Goal: Task Accomplishment & Management: Manage account settings

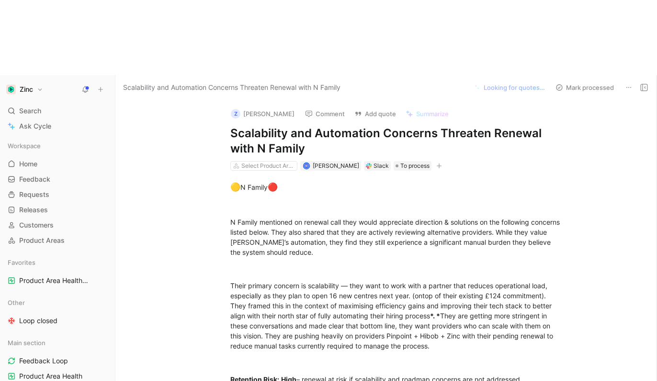
click at [264, 107] on button "Z [PERSON_NAME]" at bounding box center [262, 114] width 72 height 14
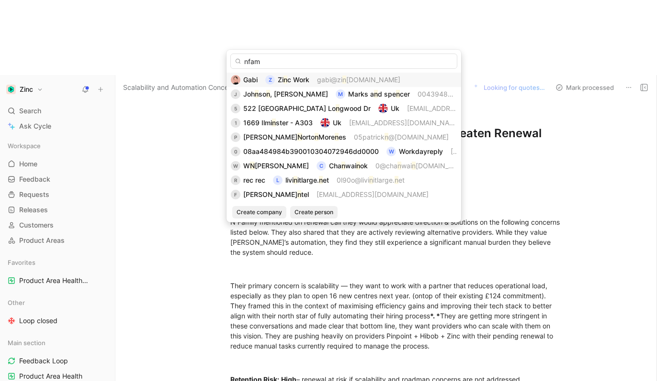
type input "nfami"
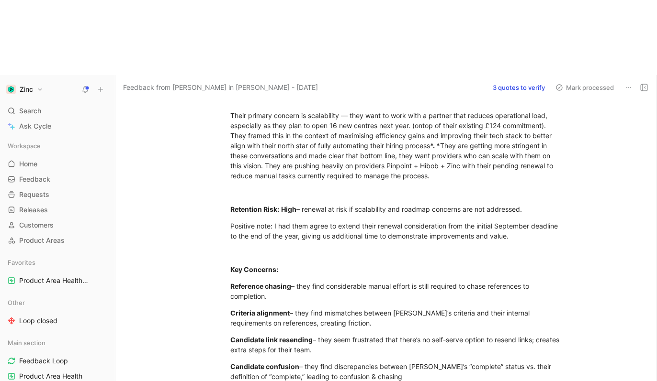
scroll to position [172, 0]
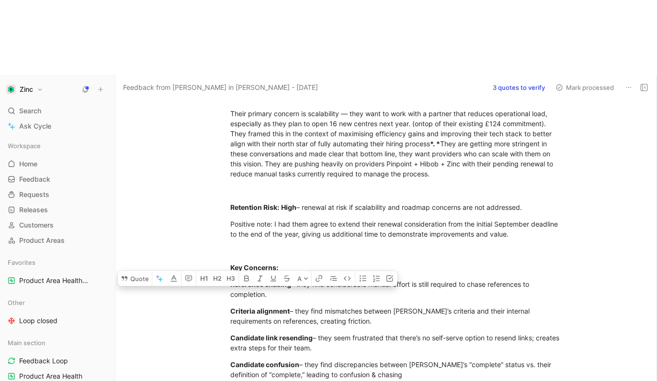
drag, startPoint x: 296, startPoint y: 223, endPoint x: 207, endPoint y: 207, distance: 90.4
click at [207, 207] on div "🟡 N Family 🔴 N Family mentioned on renewal call they would appreciate direction…" at bounding box center [395, 314] width 521 height 630
click at [134, 271] on button "Quote" at bounding box center [135, 278] width 34 height 15
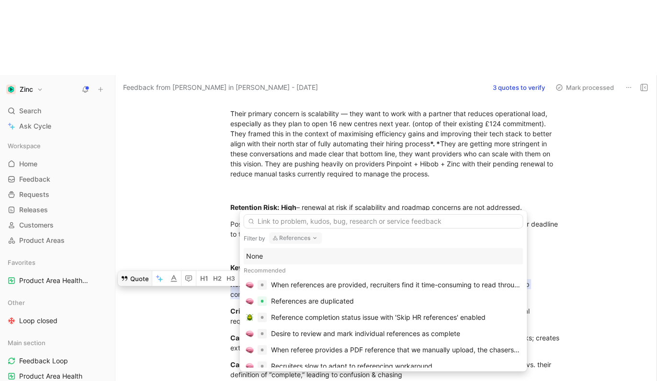
type input "c"
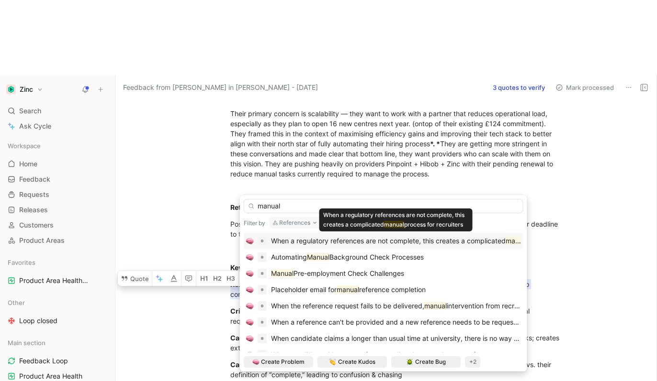
type input "manual"
click at [380, 238] on span "When a regulatory references are not complete, this creates a complicated" at bounding box center [388, 241] width 234 height 8
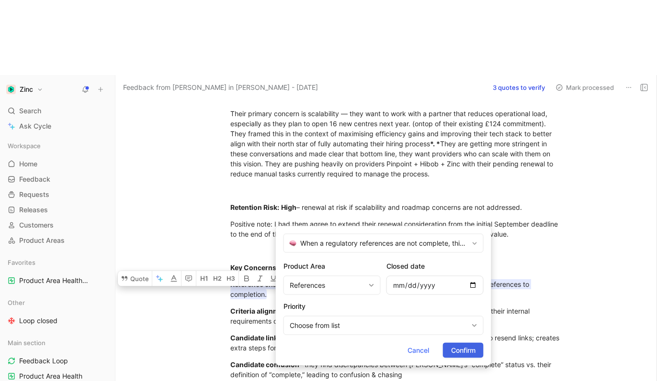
click at [468, 351] on span "Confirm" at bounding box center [463, 350] width 24 height 11
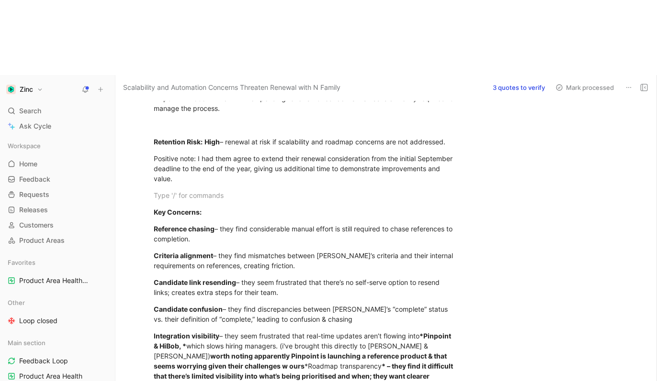
scroll to position [251, 0]
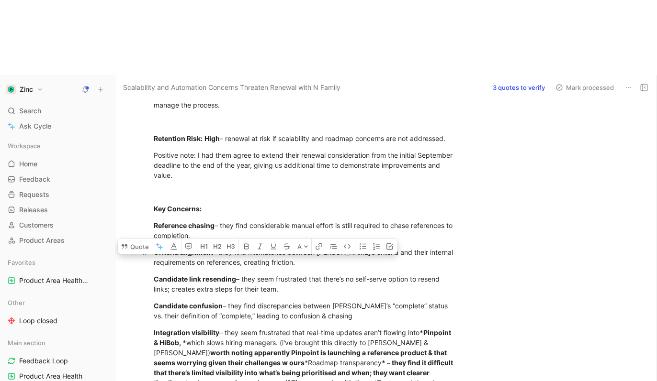
drag, startPoint x: 320, startPoint y: 187, endPoint x: 154, endPoint y: 178, distance: 166.3
click at [154, 247] on div "Criteria alignment – they find mismatches between Zinc’s criteria and their int…" at bounding box center [305, 257] width 303 height 20
click at [137, 239] on button "Quote" at bounding box center [135, 246] width 34 height 15
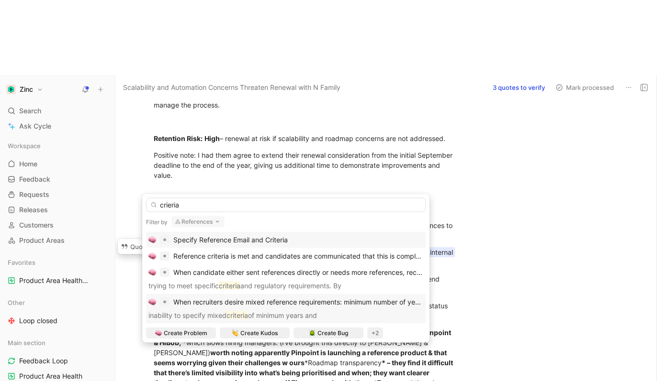
type input "crieria"
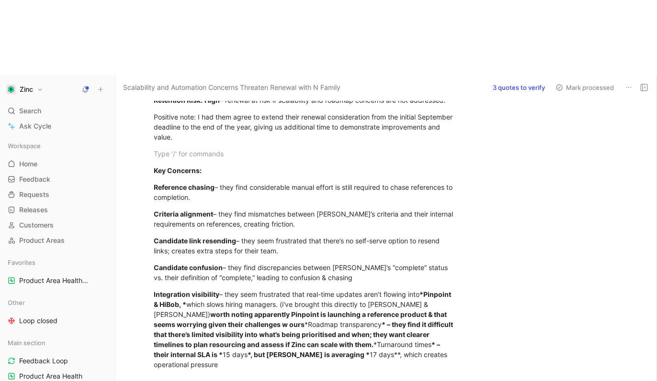
scroll to position [292, 0]
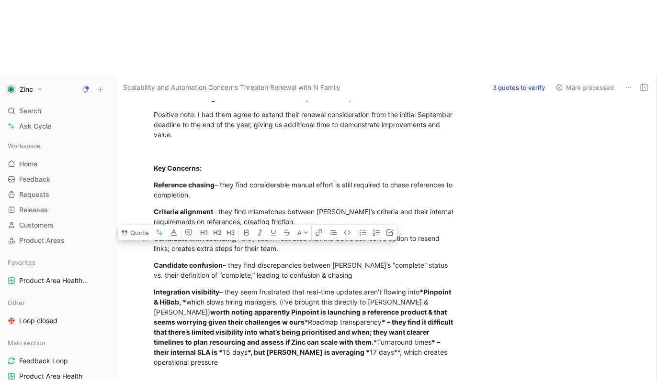
drag, startPoint x: 291, startPoint y: 175, endPoint x: 152, endPoint y: 163, distance: 140.2
click at [152, 231] on p "Candidate link resending – they seem frustrated that there’s no self-serve opti…" at bounding box center [305, 244] width 340 height 26
click at [139, 225] on button "Quote" at bounding box center [135, 232] width 34 height 15
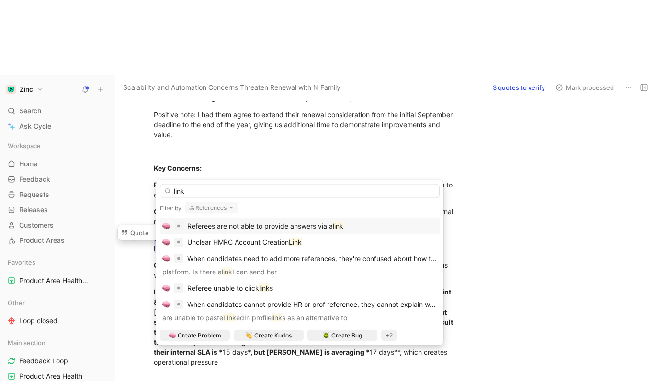
click at [209, 204] on button "References" at bounding box center [211, 207] width 53 height 11
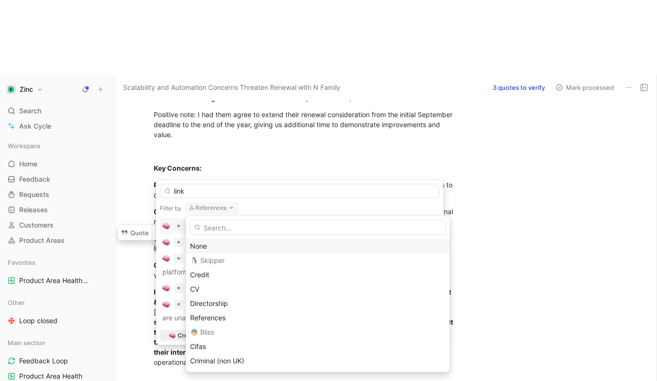
click at [205, 247] on div "None" at bounding box center [317, 246] width 255 height 11
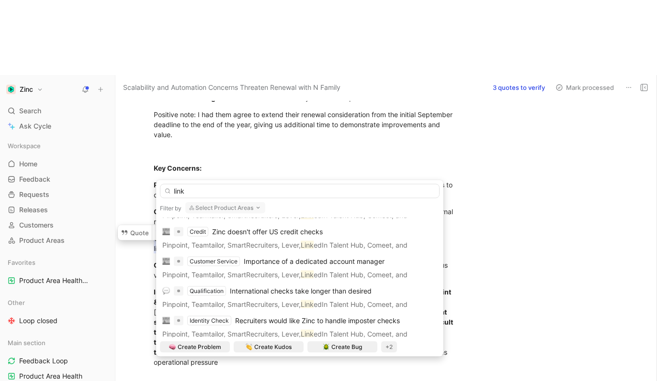
scroll to position [460, 0]
click at [265, 190] on input "link" at bounding box center [299, 191] width 279 height 14
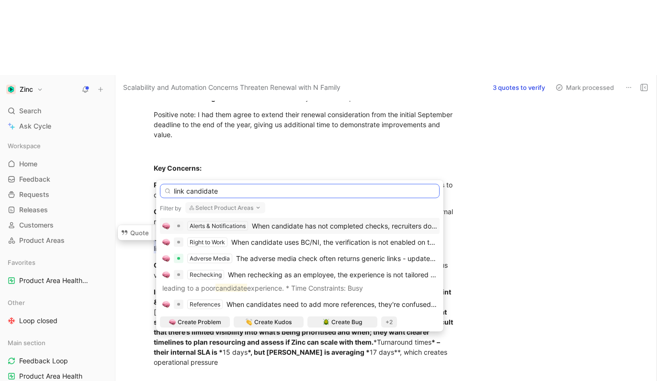
scroll to position [0, 0]
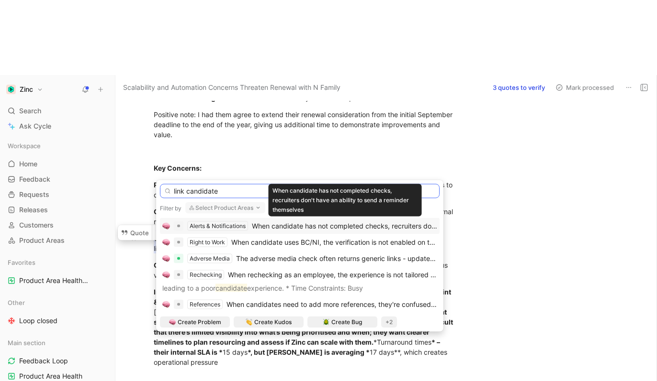
type input "link candidate"
click at [289, 230] on span "When candidate has not completed checks, recruiters don't have an ability to se…" at bounding box center [418, 226] width 333 height 8
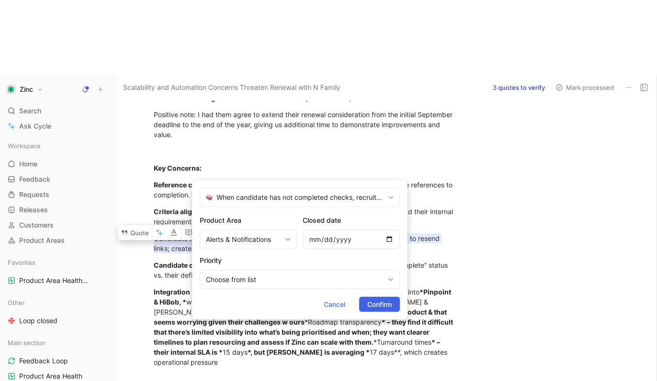
click at [386, 303] on span "Confirm" at bounding box center [379, 304] width 24 height 11
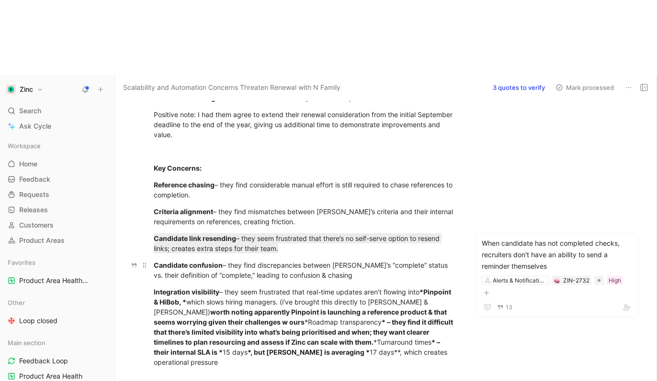
click at [402, 260] on div "Candidate confusion – they find discrepancies between [PERSON_NAME]’s “complete…" at bounding box center [305, 270] width 303 height 20
drag, startPoint x: 336, startPoint y: 201, endPoint x: 141, endPoint y: 188, distance: 195.6
click at [141, 257] on p "Candidate confusion – they find discrepancies between [PERSON_NAME]’s “complete…" at bounding box center [305, 270] width 340 height 26
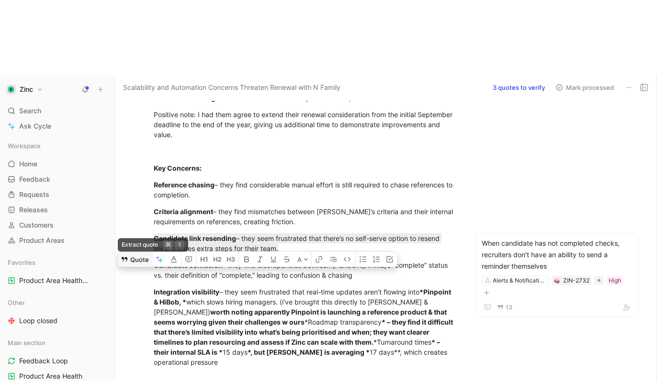
click at [131, 252] on button "Quote" at bounding box center [135, 259] width 34 height 15
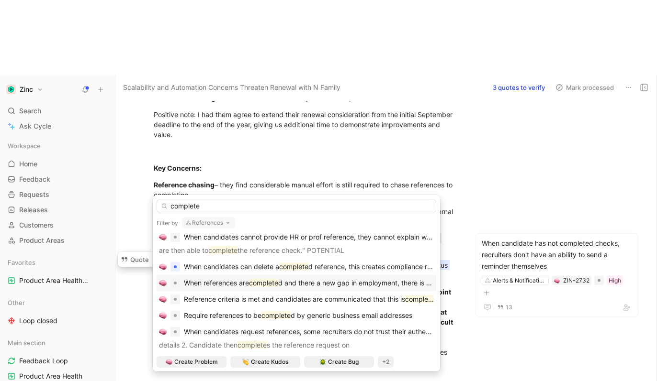
scroll to position [159, 0]
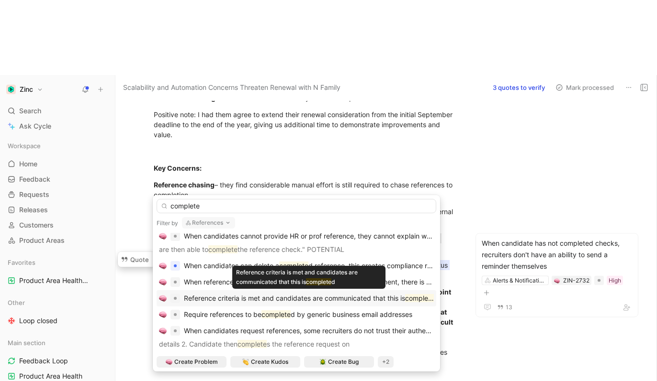
type input "complete"
click at [373, 301] on span "Reference criteria is met and candidates are communicated that this is" at bounding box center [294, 298] width 221 height 8
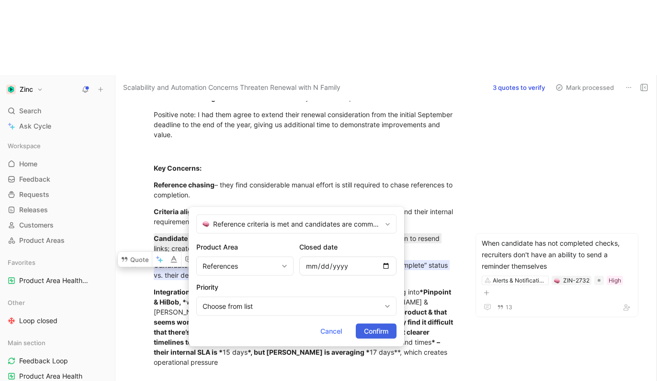
click at [387, 328] on span "Confirm" at bounding box center [376, 331] width 24 height 11
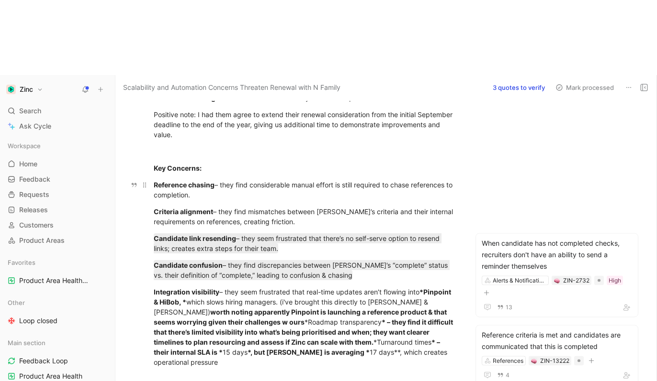
click at [409, 180] on div "Reference chasing – they find considerable manual effort is still required to c…" at bounding box center [305, 190] width 303 height 20
click at [251, 287] on div "Integration visibility – they seem frustrated that real-time updates aren’t flo…" at bounding box center [305, 327] width 303 height 80
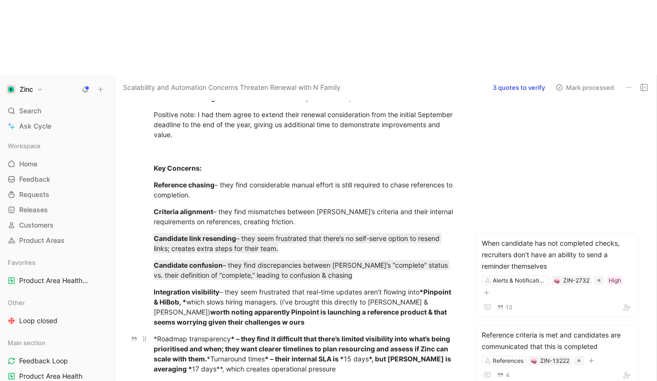
click at [231, 335] on strong "* – they find it difficult that there’s limited visibility into what’s being pr…" at bounding box center [303, 349] width 298 height 28
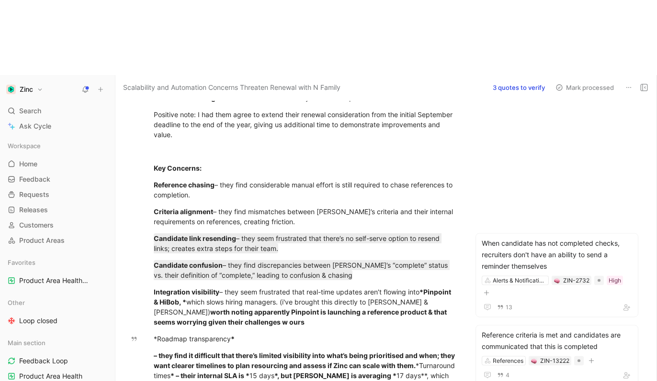
drag, startPoint x: 257, startPoint y: 262, endPoint x: 116, endPoint y: 260, distance: 140.7
click at [116, 260] on div "Zinc Search ⌘ K Ask Cycle Workspace Home G then H Feedback G then F Requests G …" at bounding box center [328, 265] width 657 height 381
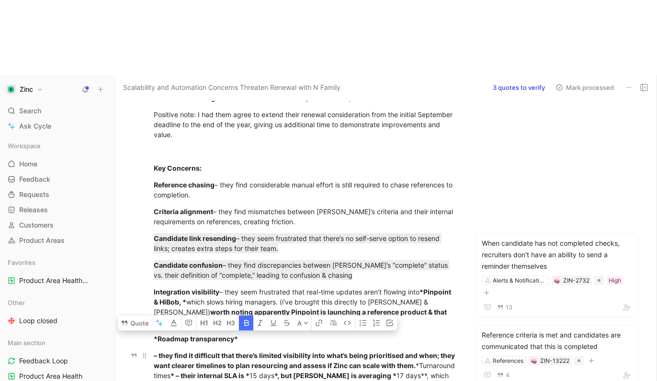
click at [172, 351] on div "– they find it difficult that there’s limited visibility into what’s being prio…" at bounding box center [305, 371] width 303 height 40
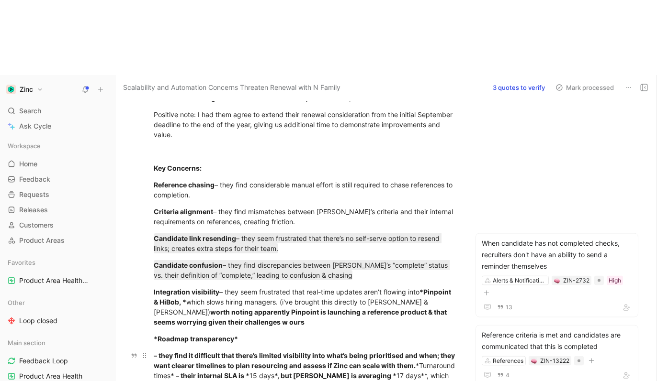
click at [158, 352] on strong "– they find it difficult that there’s limited visibility into what’s being prio…" at bounding box center [305, 361] width 302 height 18
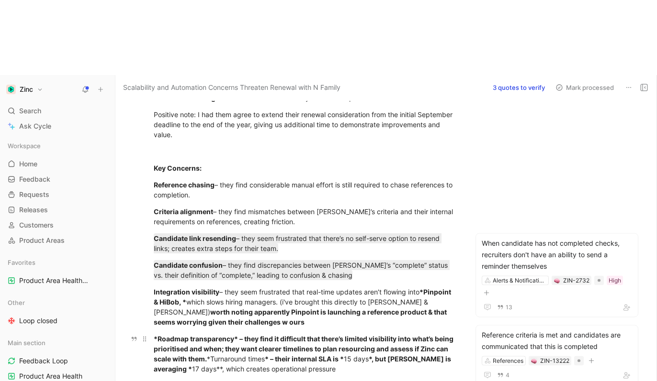
click at [208, 334] on div "*Roadmap transparency* – they find it difficult that there’s limited visibility…" at bounding box center [305, 354] width 303 height 40
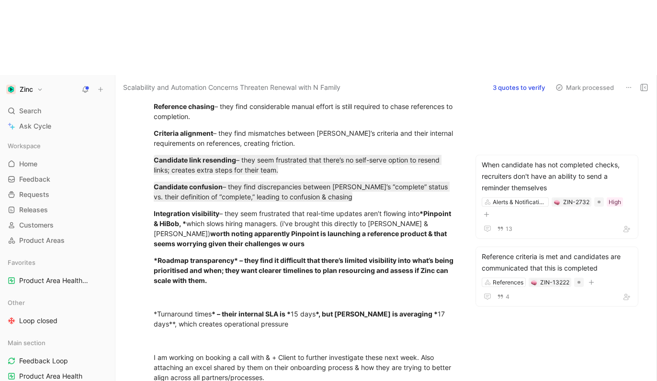
scroll to position [444, 0]
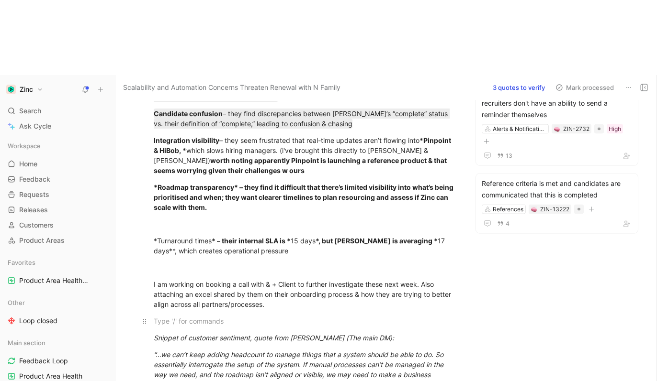
click at [286, 313] on p at bounding box center [305, 321] width 340 height 16
click at [311, 347] on p "“…we can’t keep adding headcount to manage things that a system should be able …" at bounding box center [305, 375] width 340 height 56
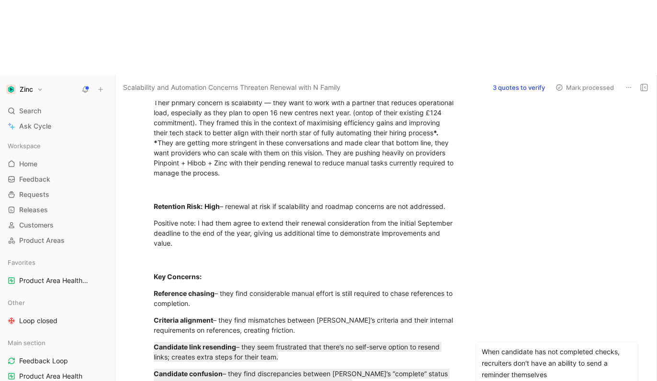
scroll to position [192, 0]
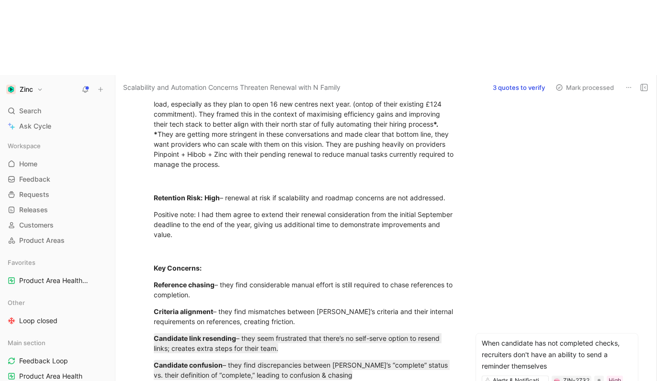
click at [215, 280] on div "Reference chasing – they find considerable manual effort is still required to c…" at bounding box center [305, 290] width 303 height 20
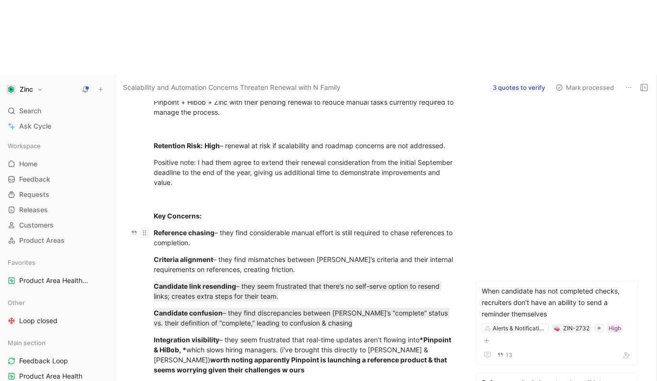
drag, startPoint x: 212, startPoint y: 170, endPoint x: 144, endPoint y: 159, distance: 69.9
click at [144, 225] on p "Reference chasing – they find considerable manual effort is still required to c…" at bounding box center [305, 238] width 340 height 26
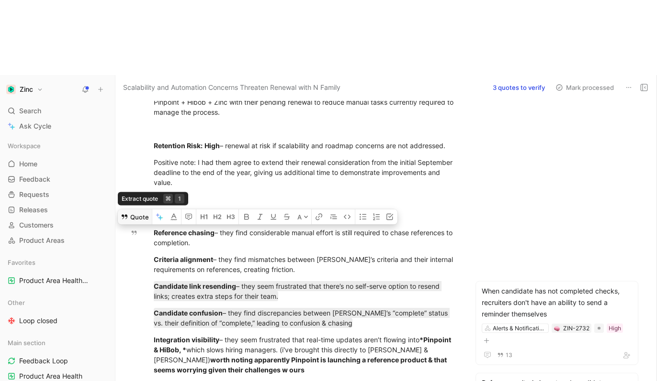
click at [136, 209] on button "Quote" at bounding box center [135, 216] width 34 height 15
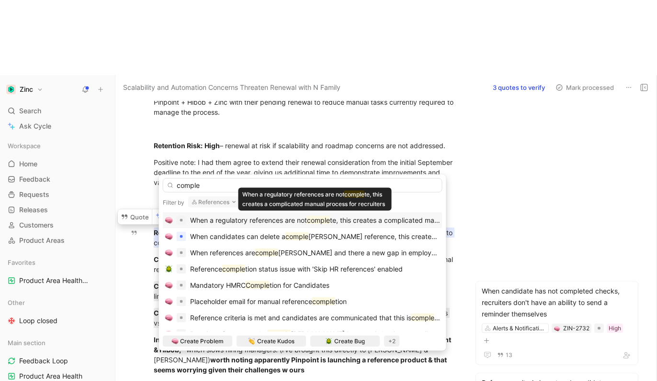
type input "comple"
click at [263, 217] on span "When a regulatory references are not" at bounding box center [248, 220] width 117 height 8
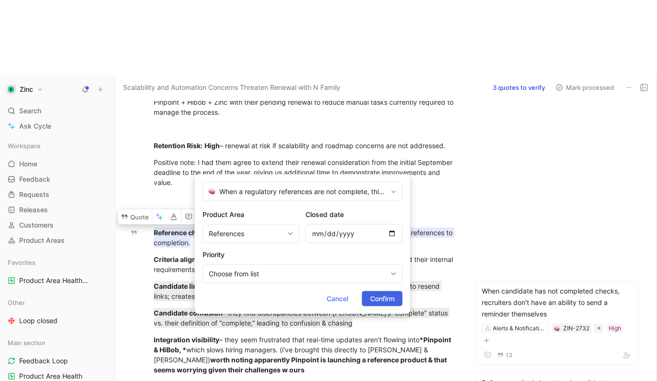
click at [390, 299] on span "Confirm" at bounding box center [382, 298] width 24 height 11
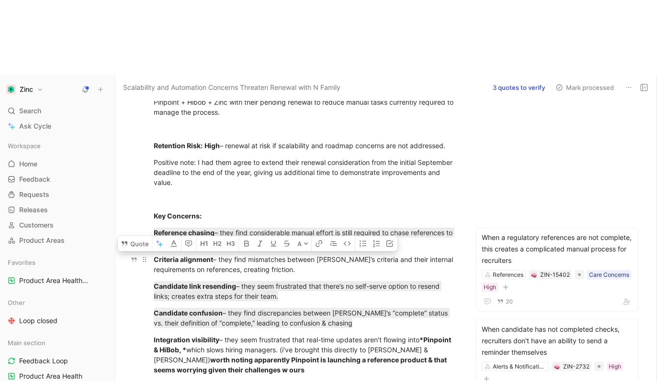
drag, startPoint x: 307, startPoint y: 194, endPoint x: 150, endPoint y: 179, distance: 157.1
click at [150, 252] on p "Criteria alignment – they find mismatches between Zinc’s criteria and their int…" at bounding box center [305, 265] width 340 height 26
click at [134, 236] on button "Quote" at bounding box center [135, 243] width 34 height 15
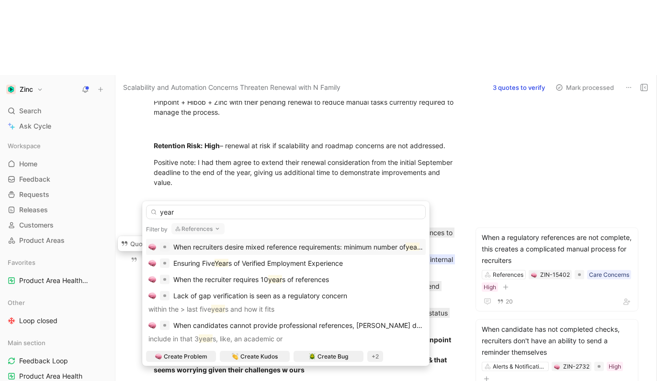
type input "year"
click at [327, 244] on span "When recruiters desire mixed reference requirements: minimum number of" at bounding box center [289, 247] width 232 height 8
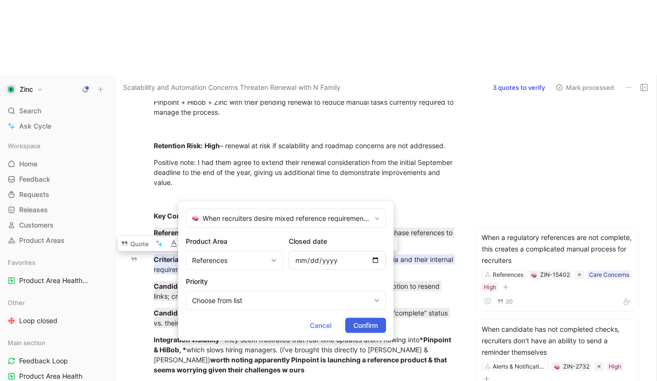
click at [369, 328] on span "Confirm" at bounding box center [365, 325] width 24 height 11
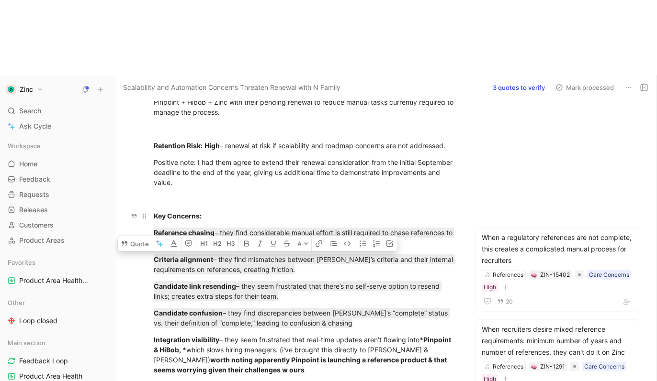
click at [304, 208] on p "Key Concerns:" at bounding box center [305, 216] width 340 height 16
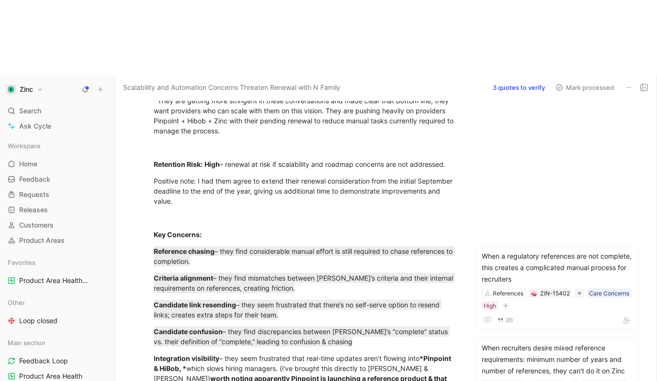
scroll to position [226, 0]
click at [556, 81] on button "Mark processed" at bounding box center [584, 87] width 67 height 13
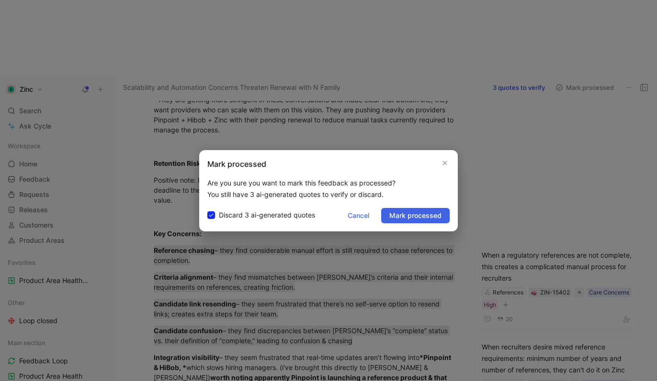
click at [415, 214] on span "Mark processed" at bounding box center [415, 215] width 52 height 11
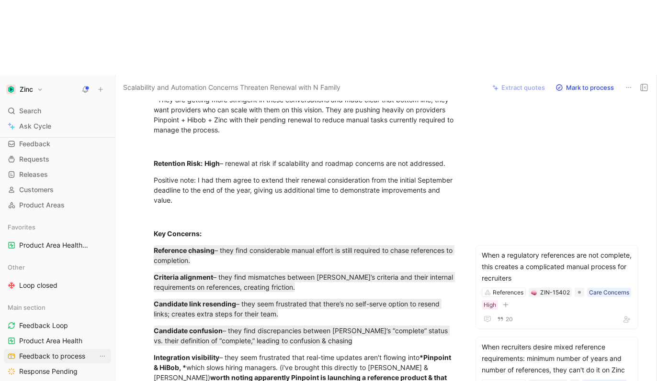
scroll to position [37, 0]
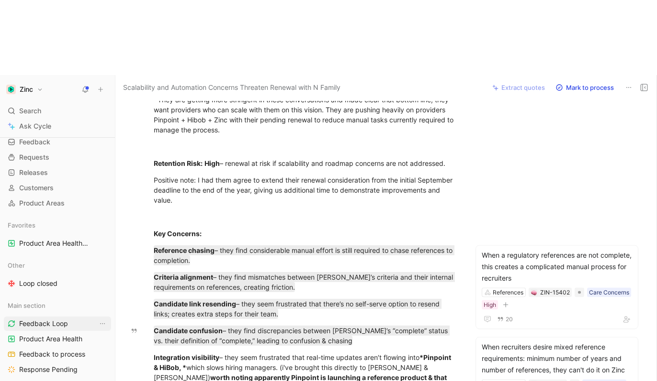
click at [37, 319] on span "Feedback Loop" at bounding box center [43, 324] width 49 height 10
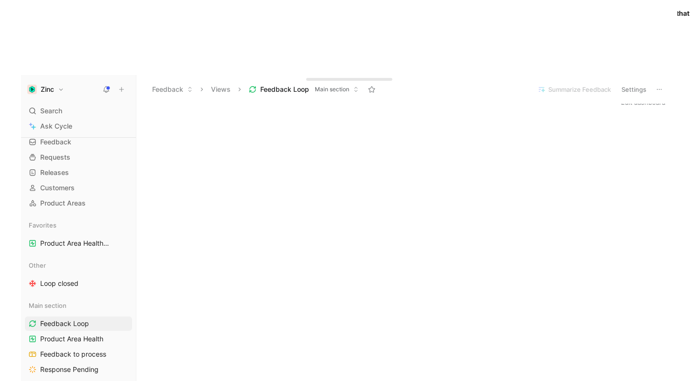
scroll to position [10, 0]
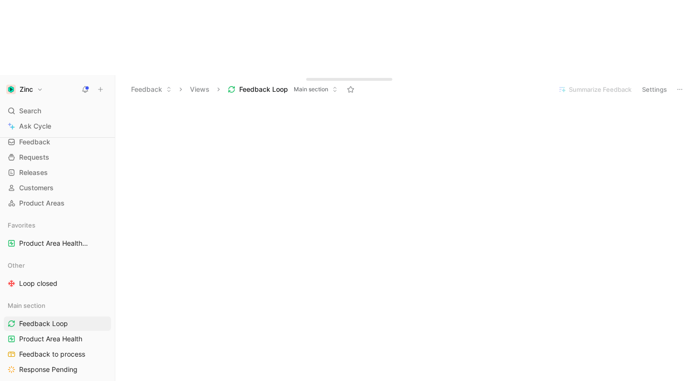
drag, startPoint x: 113, startPoint y: 11, endPoint x: 54, endPoint y: 22, distance: 59.8
click at [54, 75] on nav "Zinc Search ⌘ K Ask Cycle Workspace Home G then H Feedback G then F Requests G …" at bounding box center [57, 265] width 115 height 381
click at [114, 86] on icon at bounding box center [115, 90] width 8 height 8
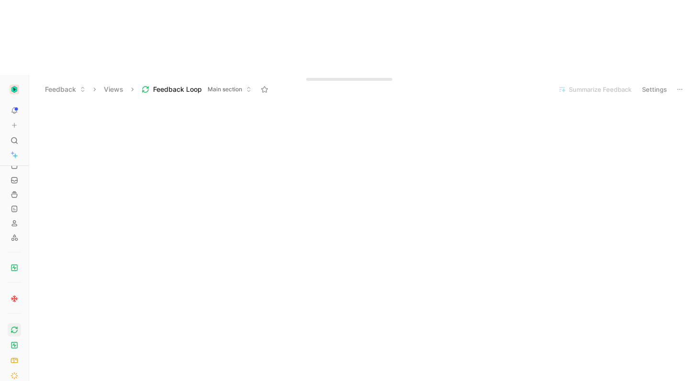
scroll to position [17, 0]
click at [209, 85] on span "Main section" at bounding box center [225, 90] width 34 height 10
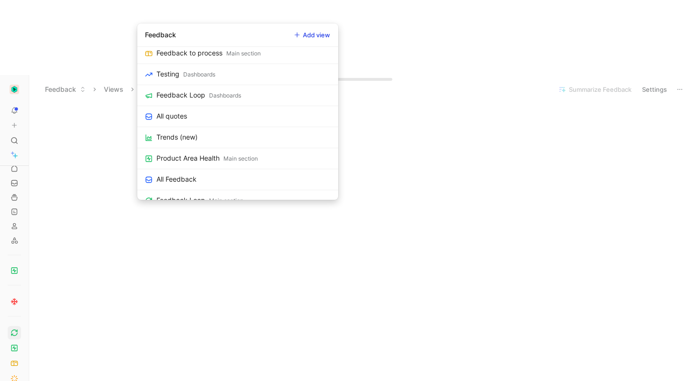
scroll to position [521, 0]
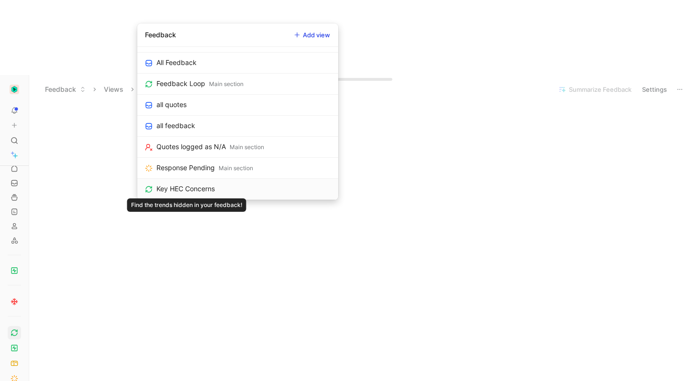
click at [209, 189] on div "Key HEC Concerns" at bounding box center [185, 188] width 58 height 11
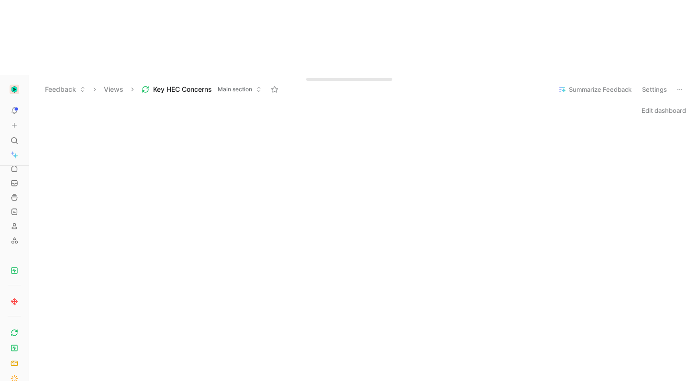
click at [656, 104] on button "Edit dashboard" at bounding box center [663, 110] width 53 height 13
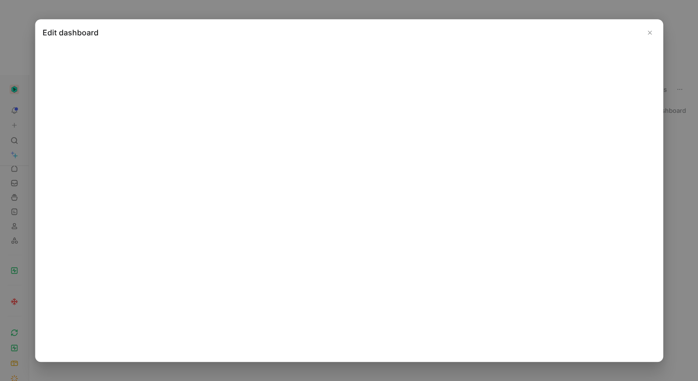
click at [648, 33] on use "Close" at bounding box center [649, 32] width 3 height 3
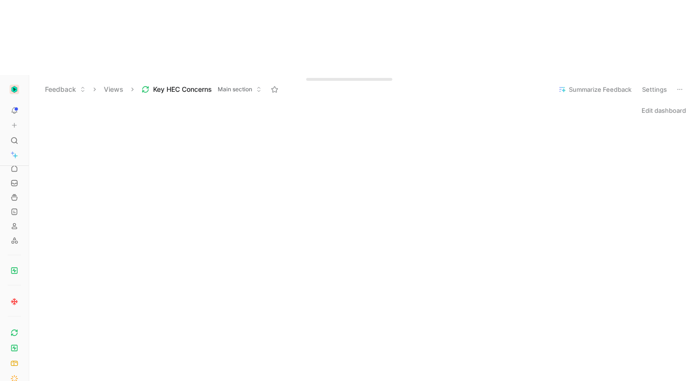
click at [394, 104] on div "Edit dashboard" at bounding box center [363, 110] width 669 height 13
click at [14, 347] on icon at bounding box center [14, 348] width 3 height 3
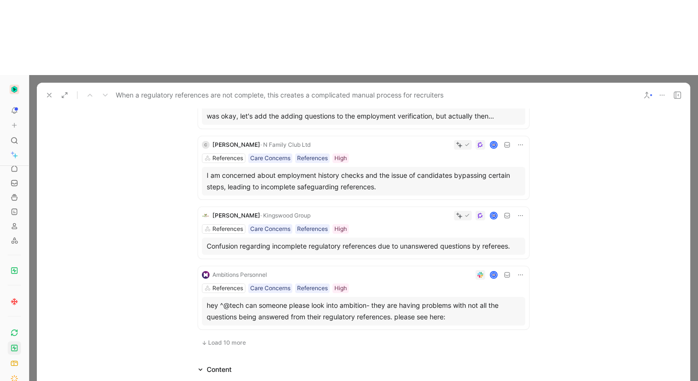
scroll to position [711, 0]
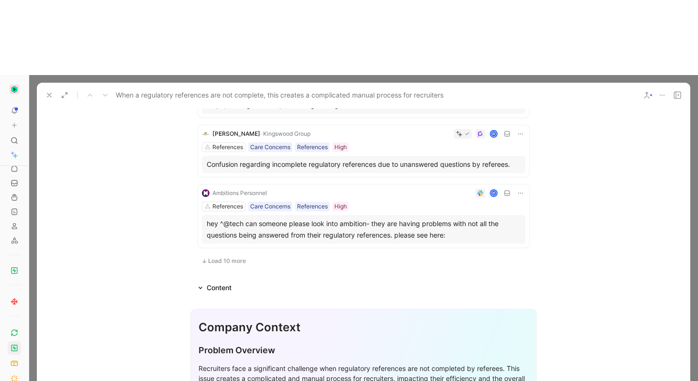
click at [218, 257] on span "Load 10 more" at bounding box center [227, 261] width 38 height 8
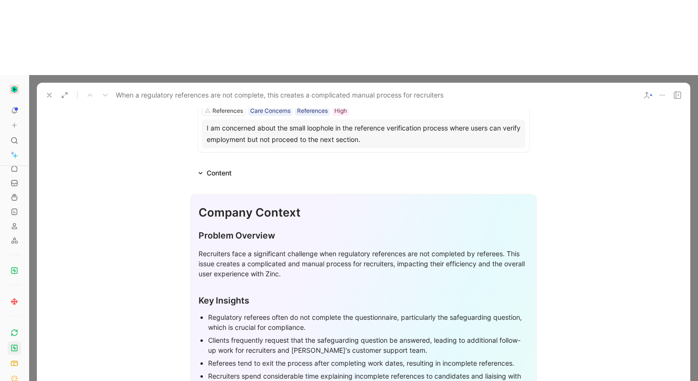
scroll to position [1290, 0]
